Goal: Task Accomplishment & Management: Manage account settings

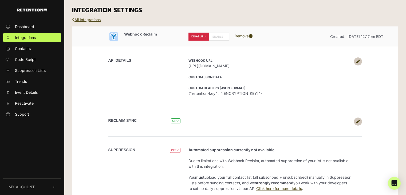
click at [281, 61] on icon at bounding box center [358, 61] width 4 height 4
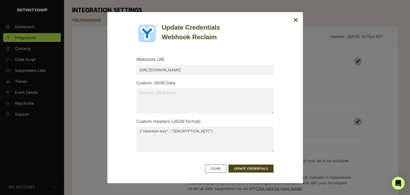
click at [159, 70] on input "https://beta.thriftbooks.com/tb-api/retention/reclaim-event" at bounding box center [204, 70] width 137 height 11
click at [159, 70] on input "https://be.hriftbooks.com/tb-api/retention/reclaim-event" at bounding box center [204, 70] width 137 height 11
type input "[URL][DOMAIN_NAME]"
click at [251, 168] on button "UPDATE CREDENTIALS" at bounding box center [250, 168] width 45 height 8
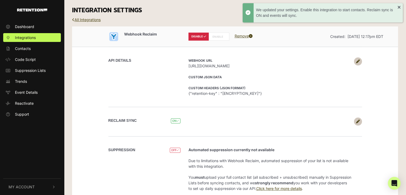
click at [218, 38] on label "ENABLE" at bounding box center [219, 37] width 21 height 8
radio input "false"
radio input "true"
